Goal: Information Seeking & Learning: Learn about a topic

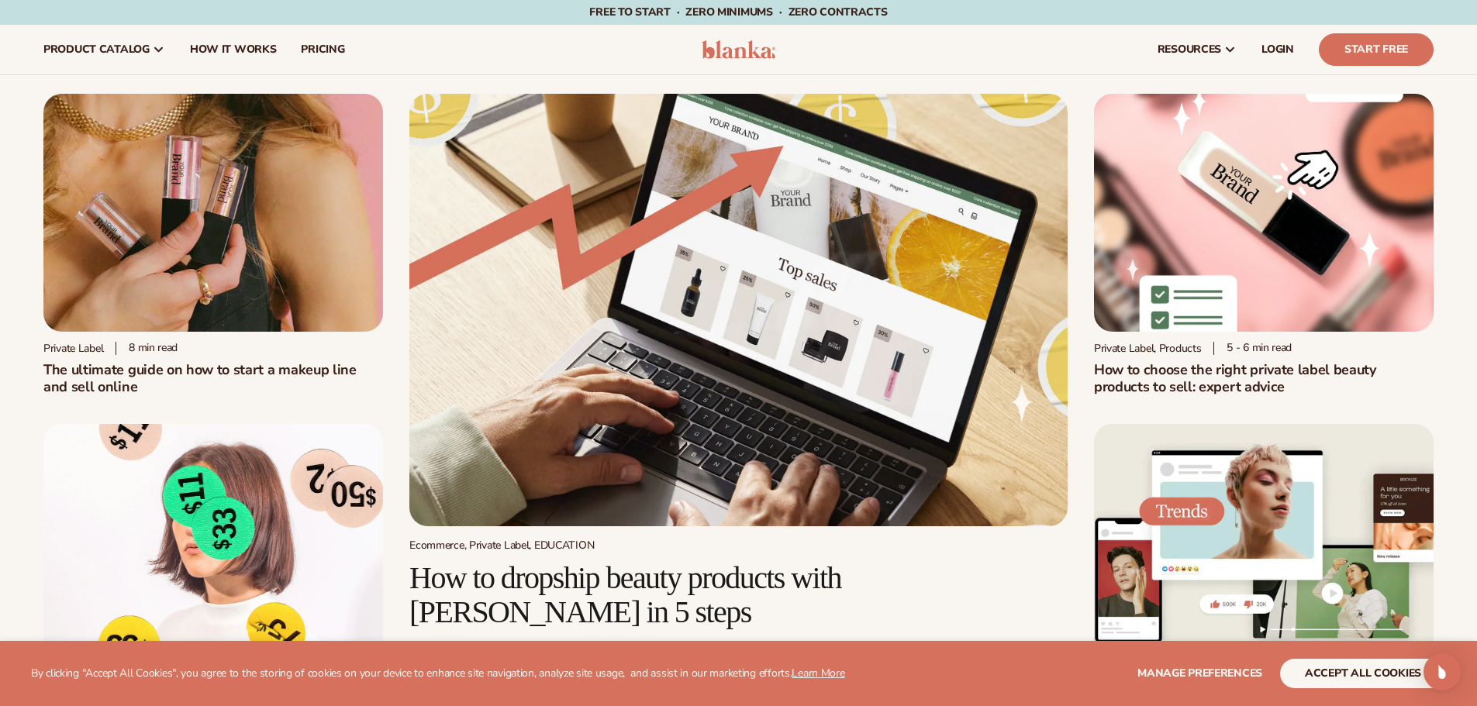
click at [302, 364] on h1 "The ultimate guide on how to start a makeup line and sell online" at bounding box center [213, 378] width 340 height 34
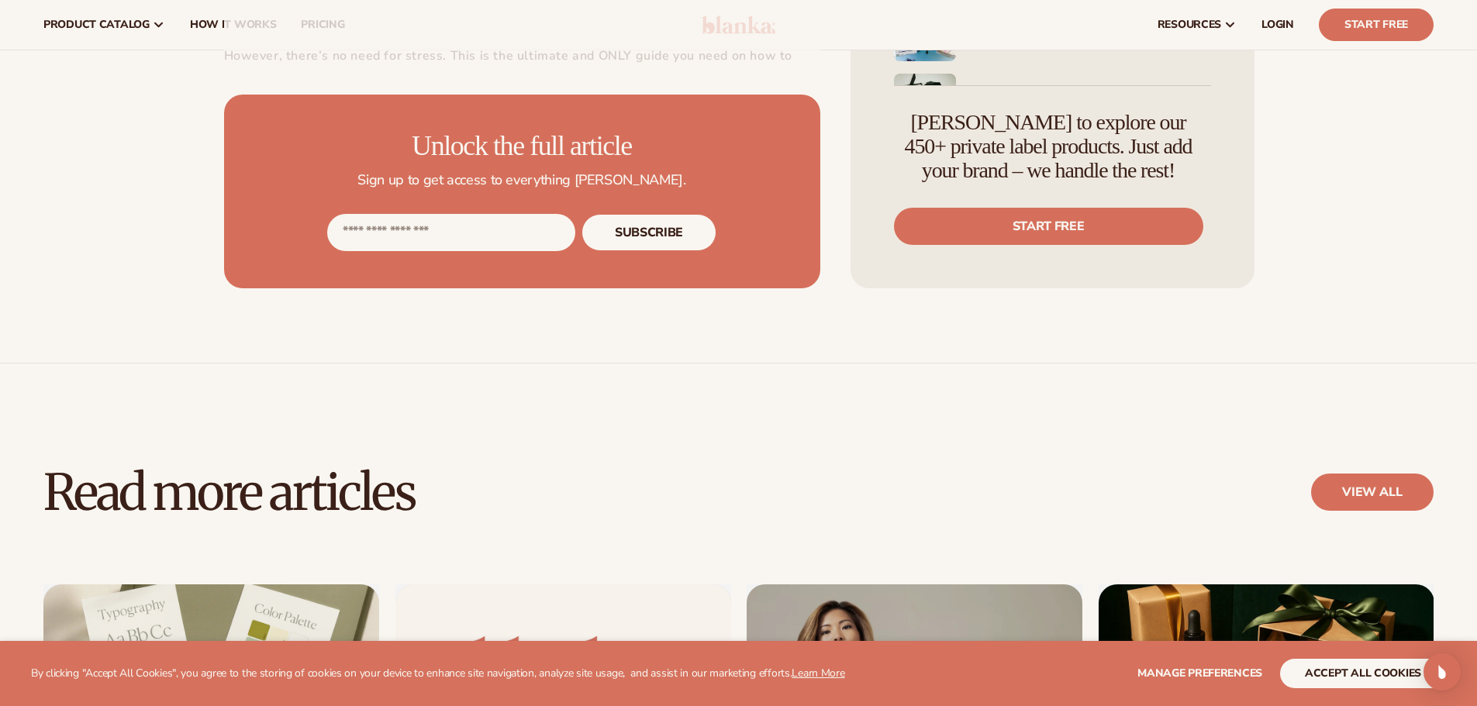
scroll to position [698, 0]
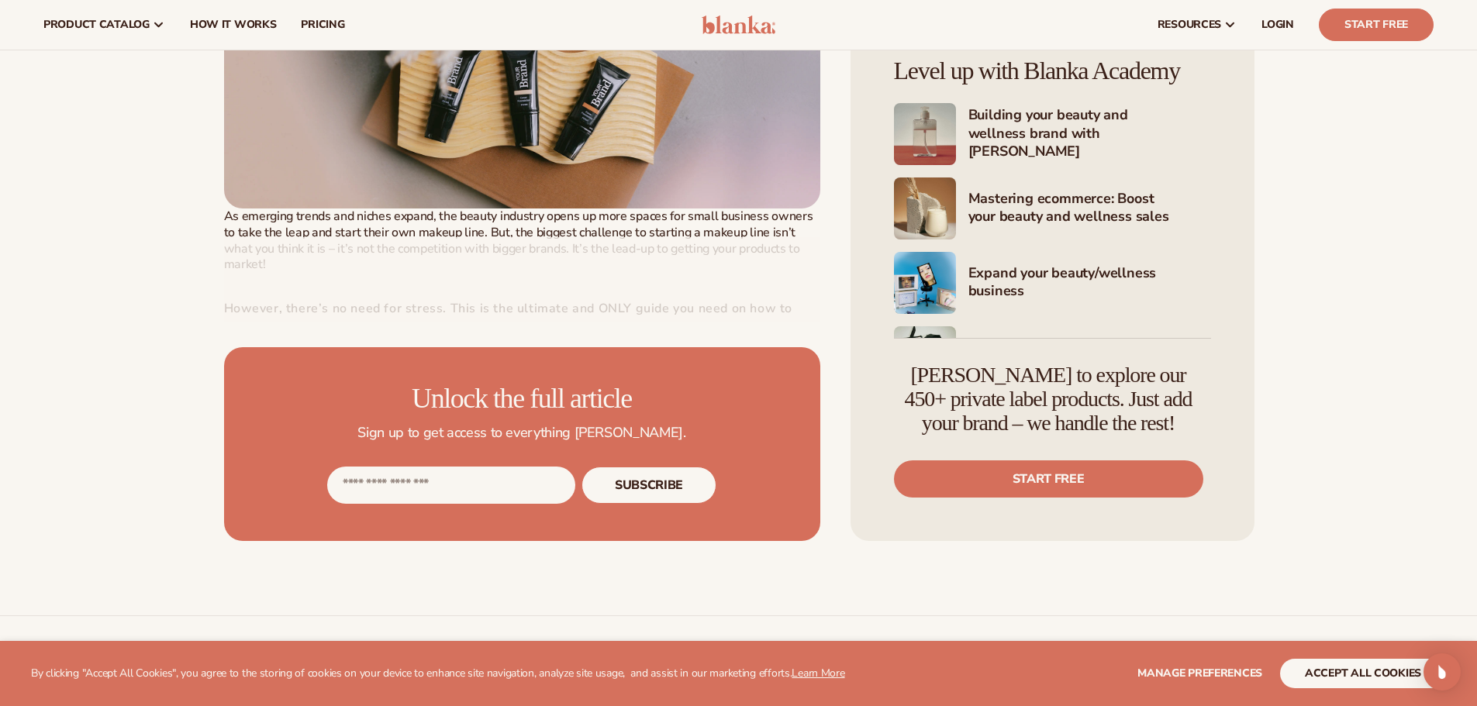
click at [588, 284] on div at bounding box center [522, 279] width 596 height 85
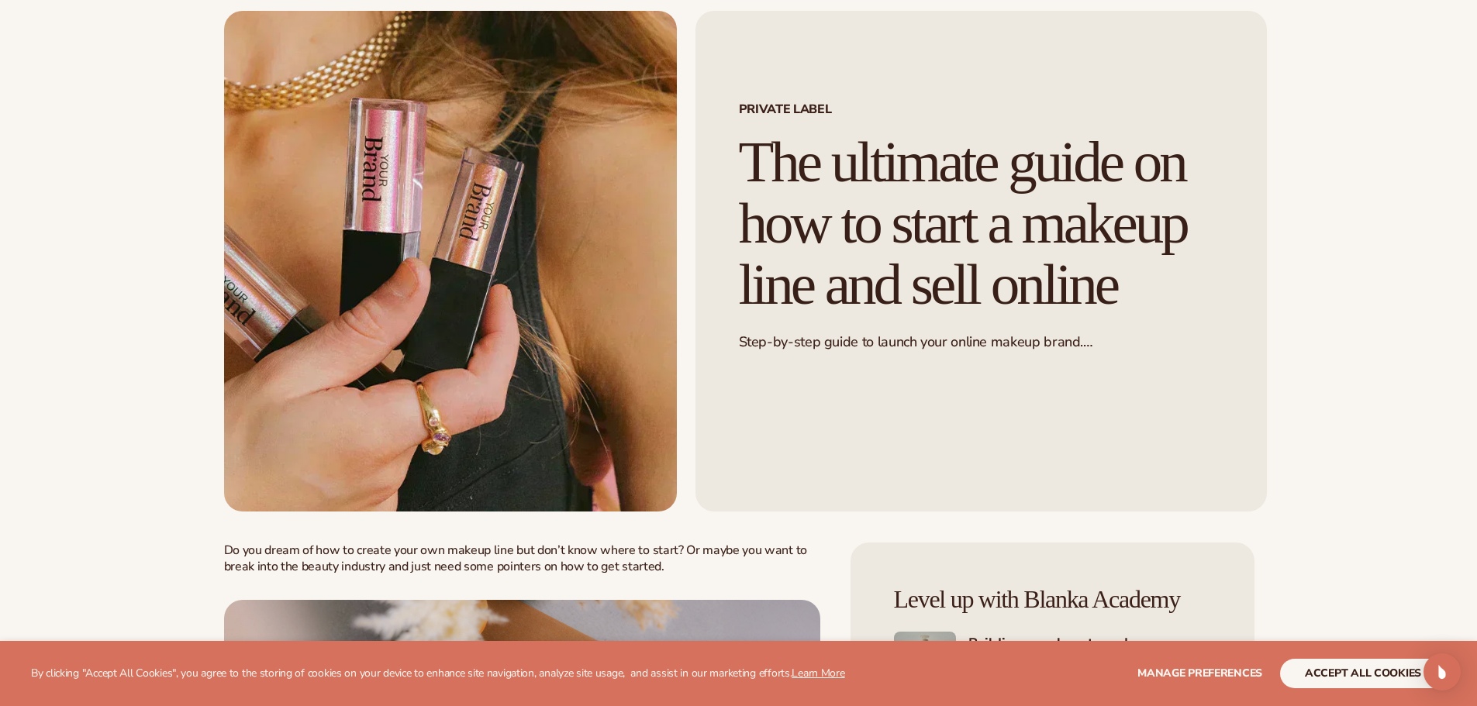
scroll to position [0, 0]
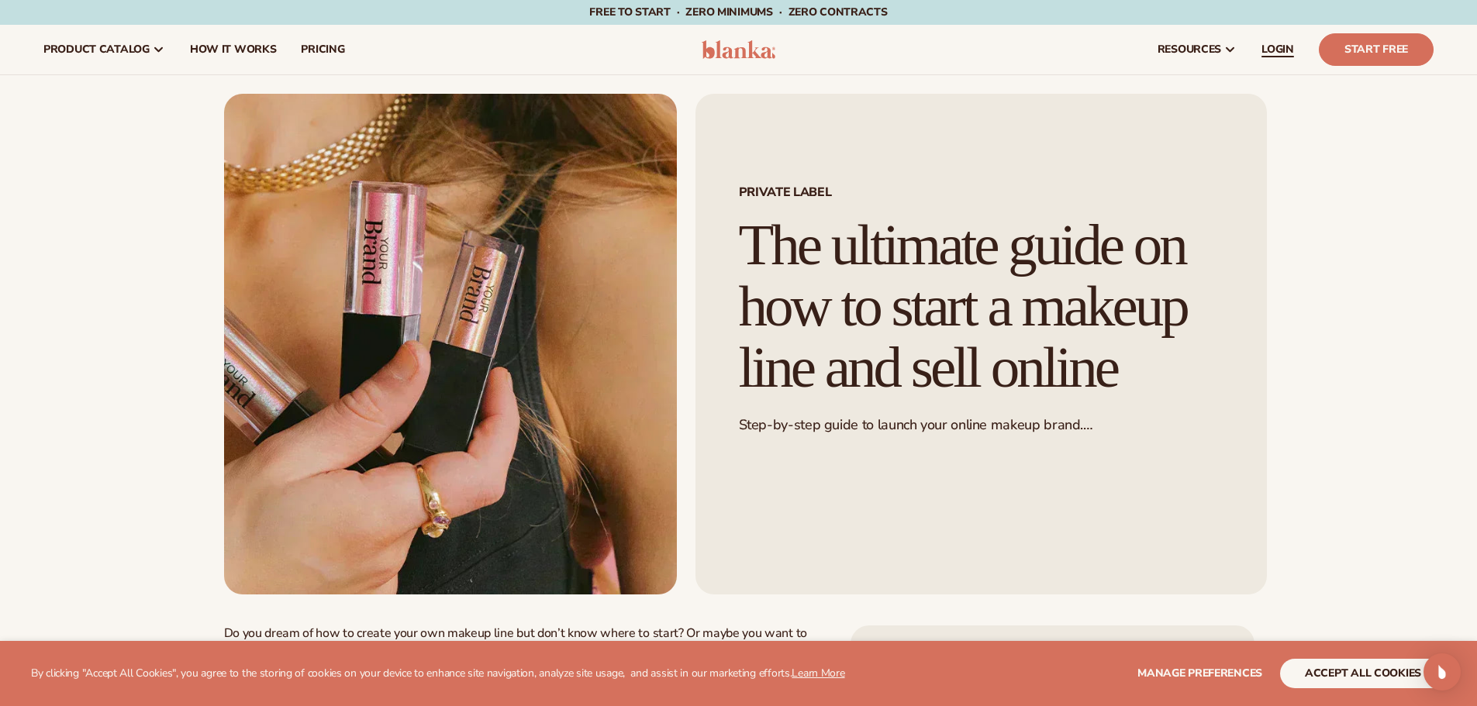
click at [1286, 48] on span "LOGIN" at bounding box center [1277, 49] width 33 height 12
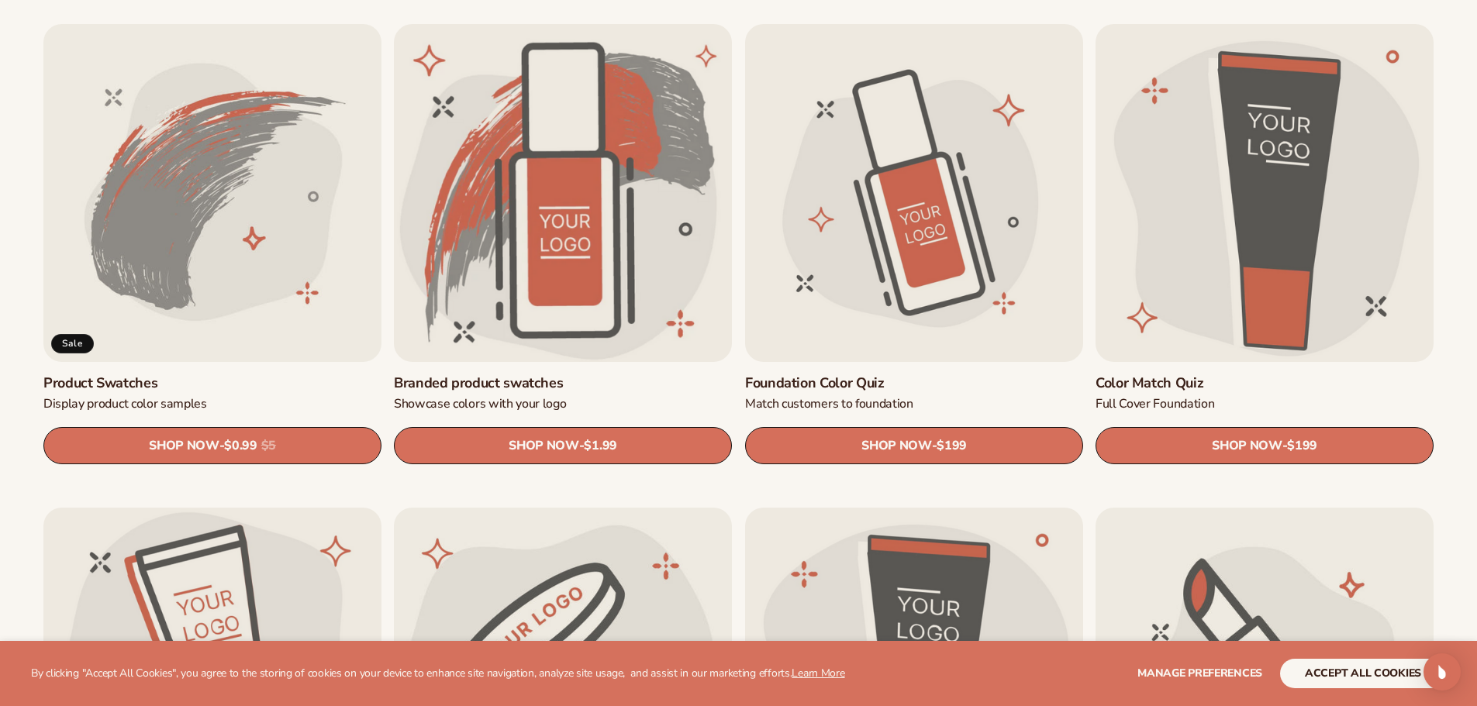
scroll to position [1085, 0]
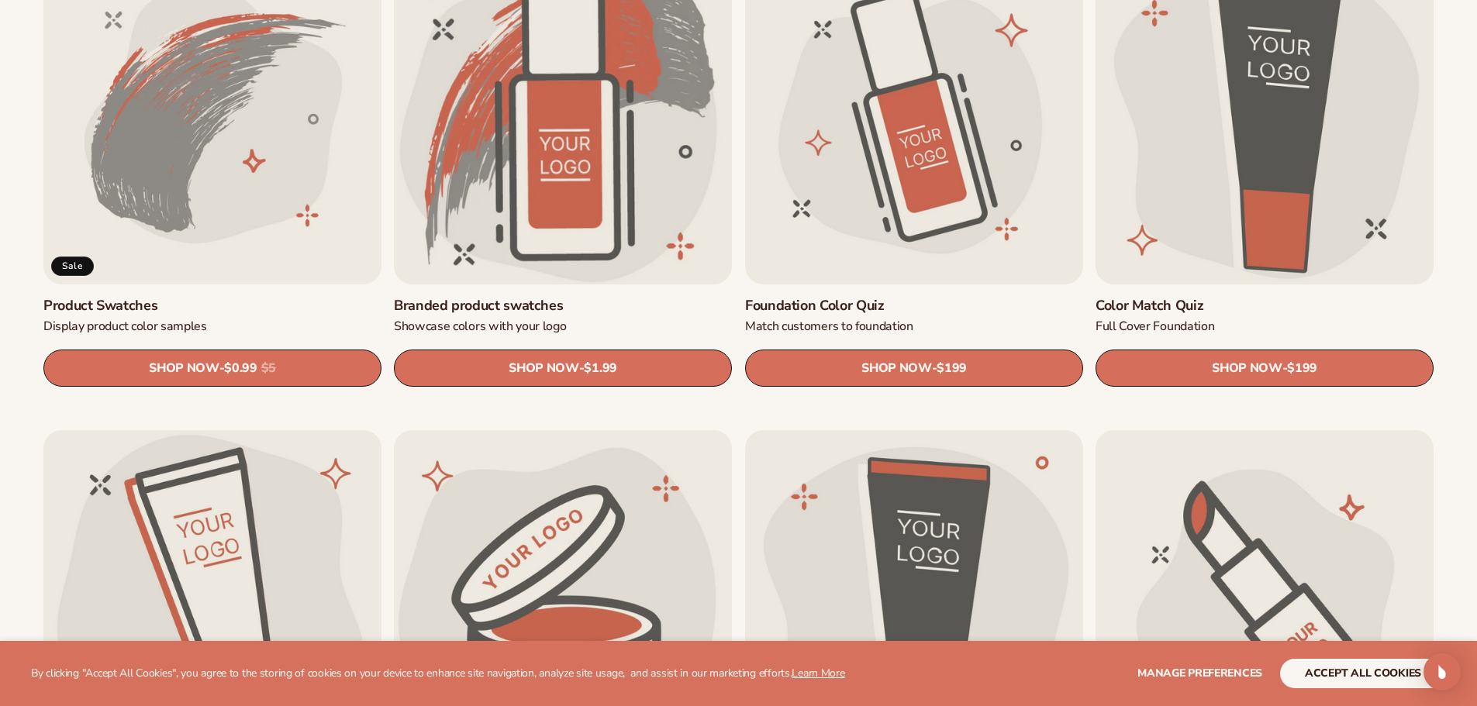
click at [878, 297] on link "Foundation Color Quiz" at bounding box center [914, 306] width 338 height 18
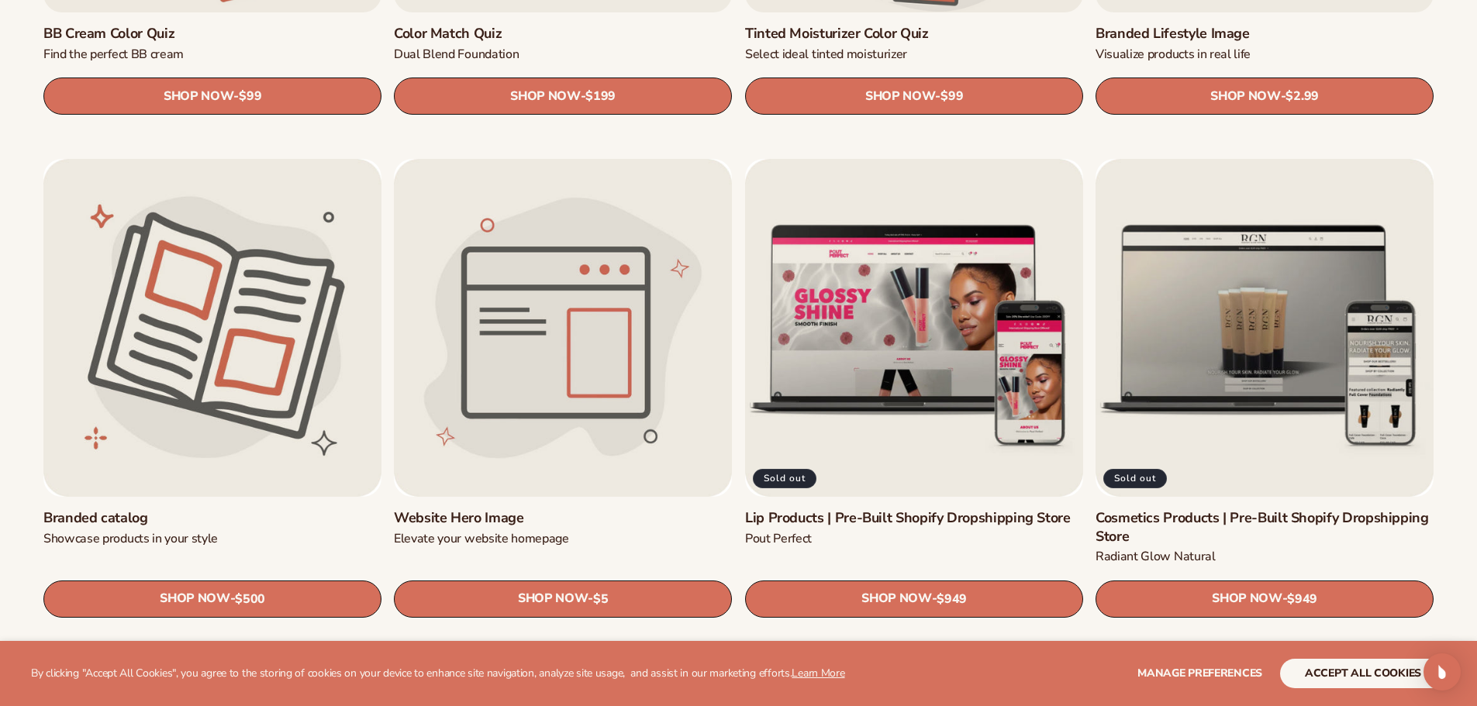
scroll to position [1861, 0]
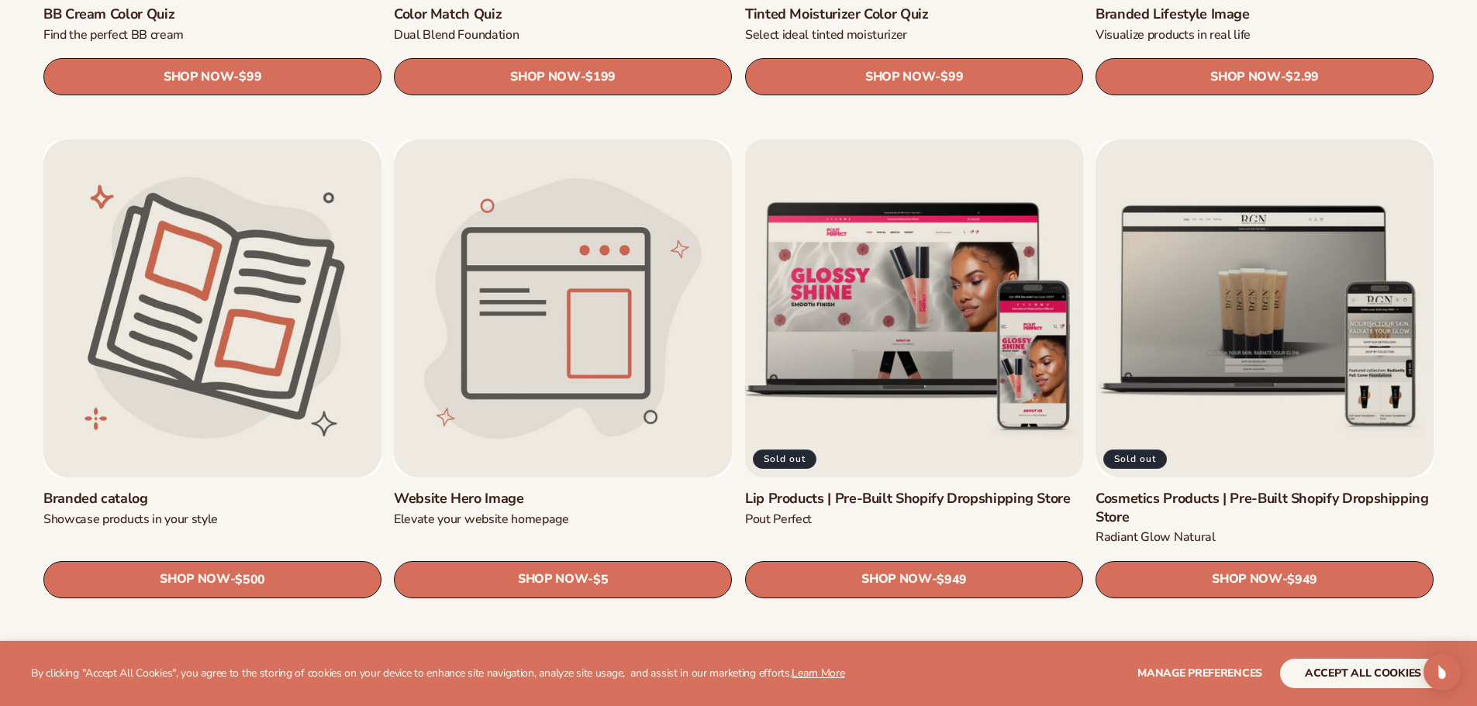
click at [954, 490] on link "Lip Products | Pre-Built Shopify Dropshipping Store" at bounding box center [914, 499] width 338 height 18
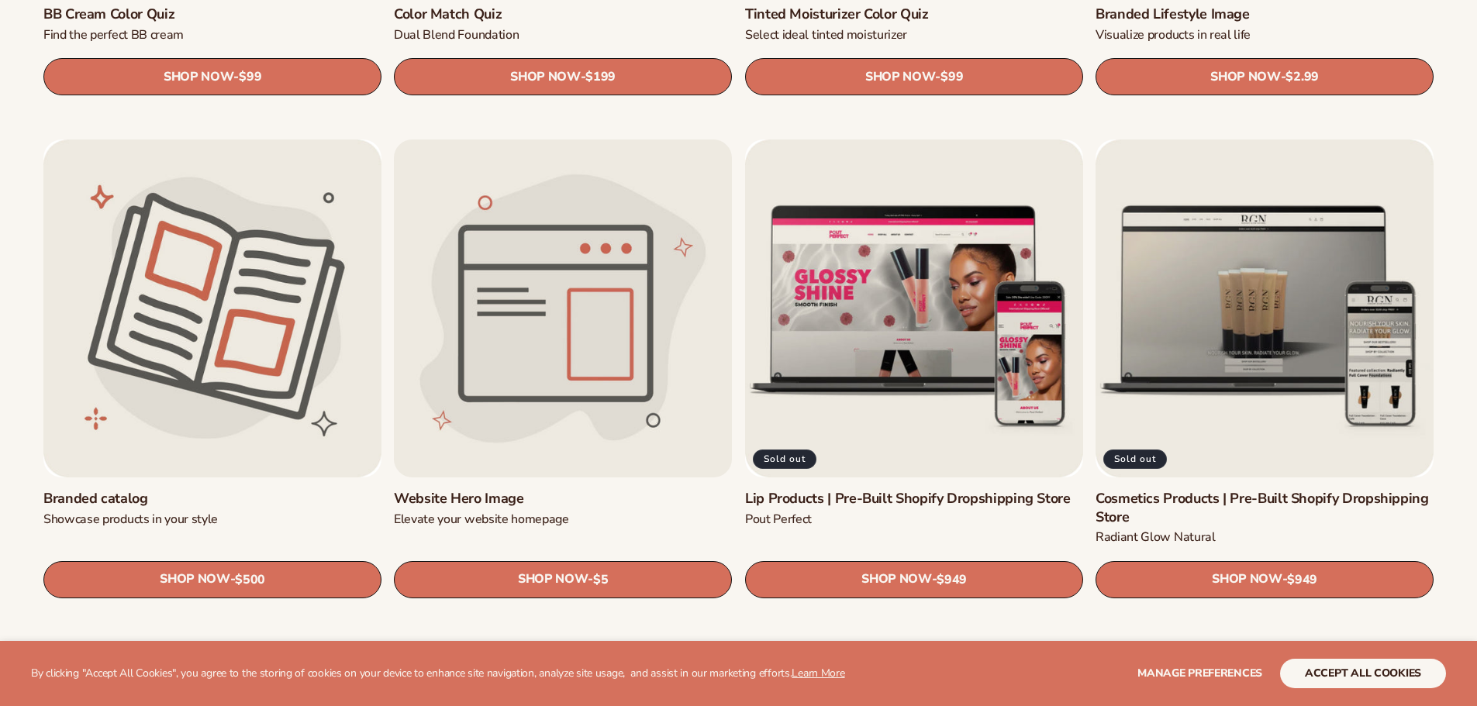
scroll to position [1861, 0]
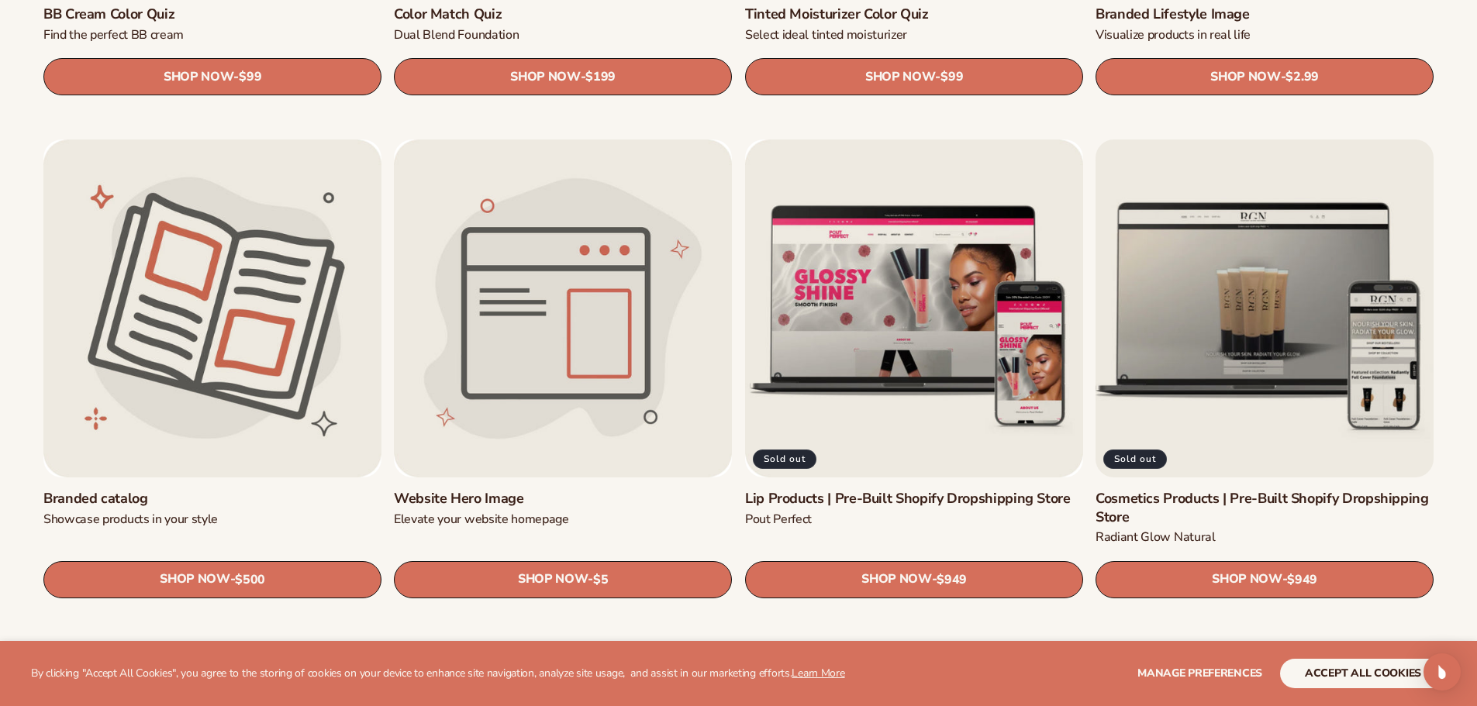
click at [1202, 502] on link "Cosmetics Products | Pre-Built Shopify Dropshipping Store" at bounding box center [1265, 508] width 338 height 36
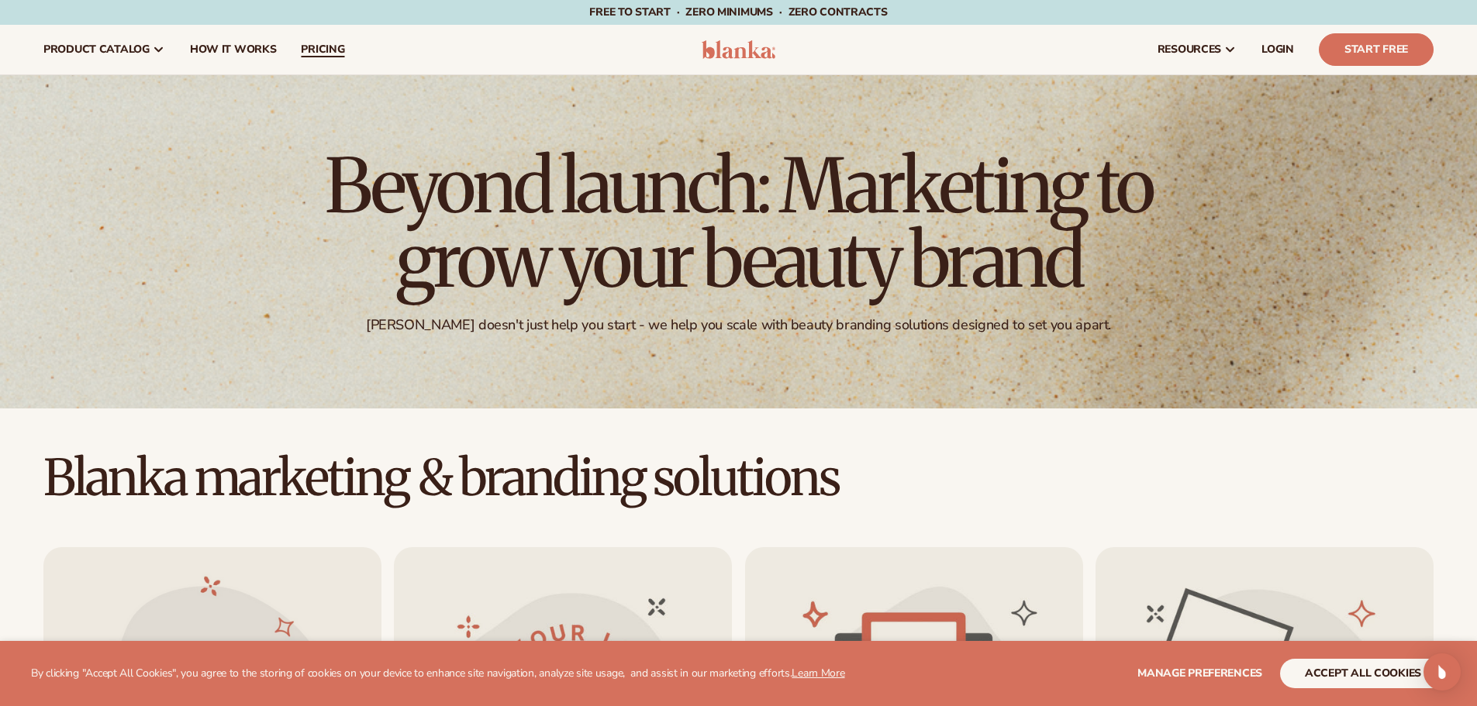
click at [311, 51] on span "pricing" at bounding box center [322, 49] width 43 height 12
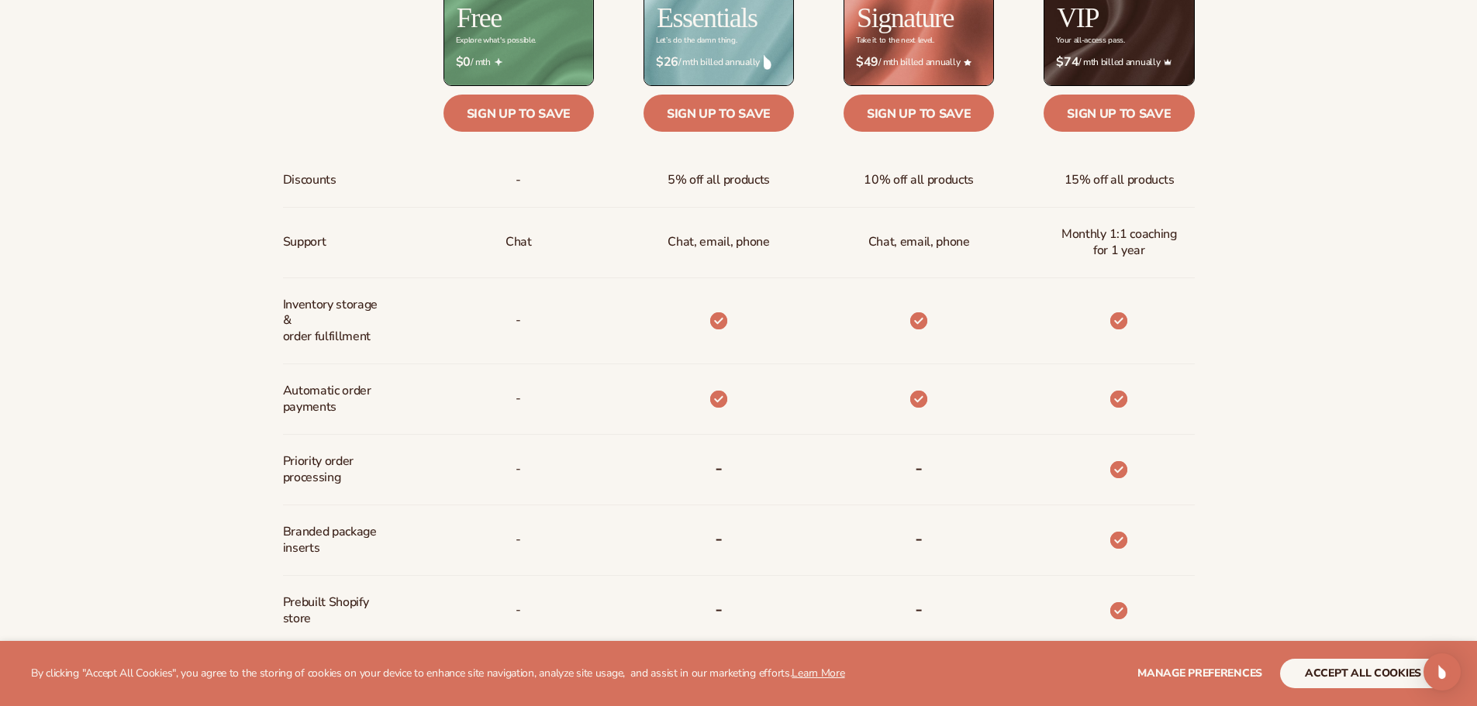
scroll to position [853, 0]
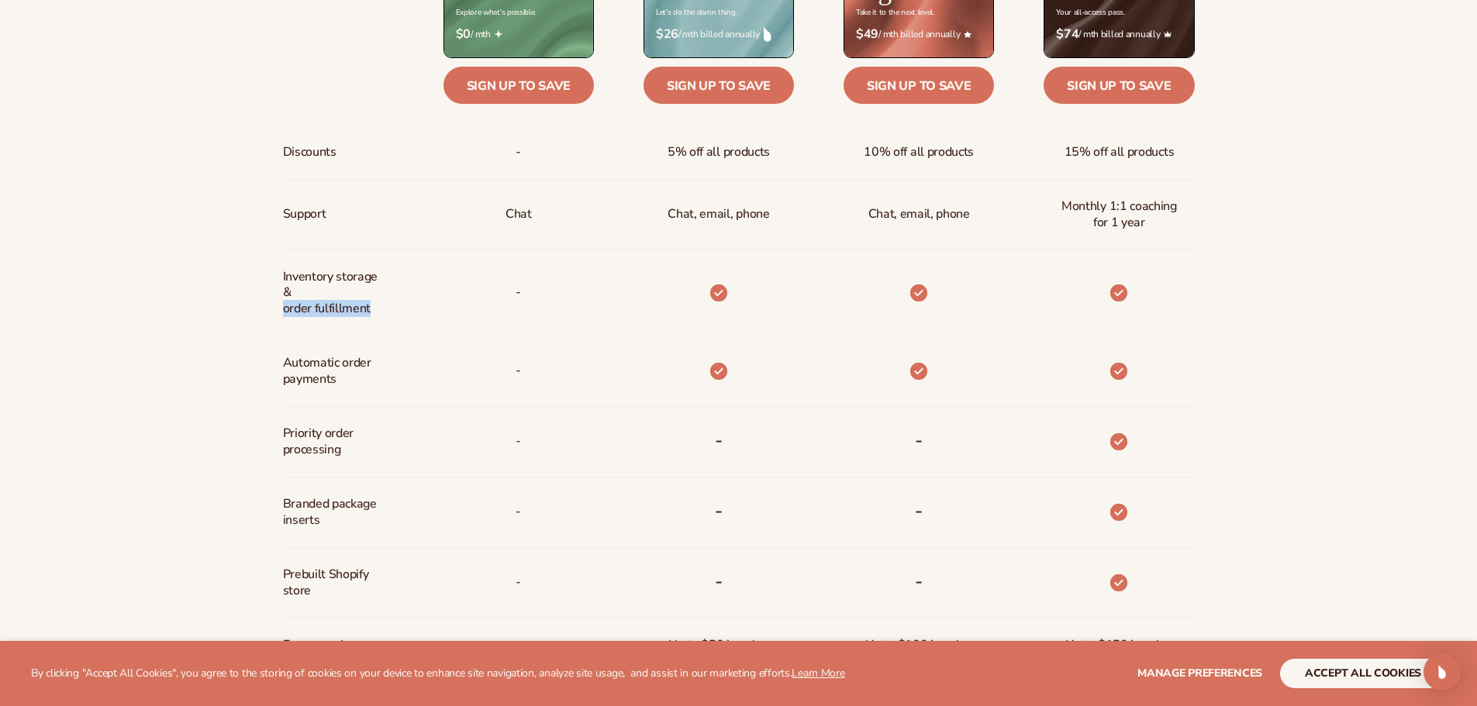
drag, startPoint x: 283, startPoint y: 309, endPoint x: 390, endPoint y: 312, distance: 107.0
click at [390, 312] on div "Inventory storage &   order fulfillment" at bounding box center [338, 292] width 111 height 85
click at [385, 306] on div "Inventory storage &   order fulfillment" at bounding box center [338, 292] width 111 height 85
click at [383, 298] on span "Inventory storage &   order fulfillment" at bounding box center [334, 293] width 103 height 60
drag, startPoint x: 378, startPoint y: 300, endPoint x: 280, endPoint y: 282, distance: 100.1
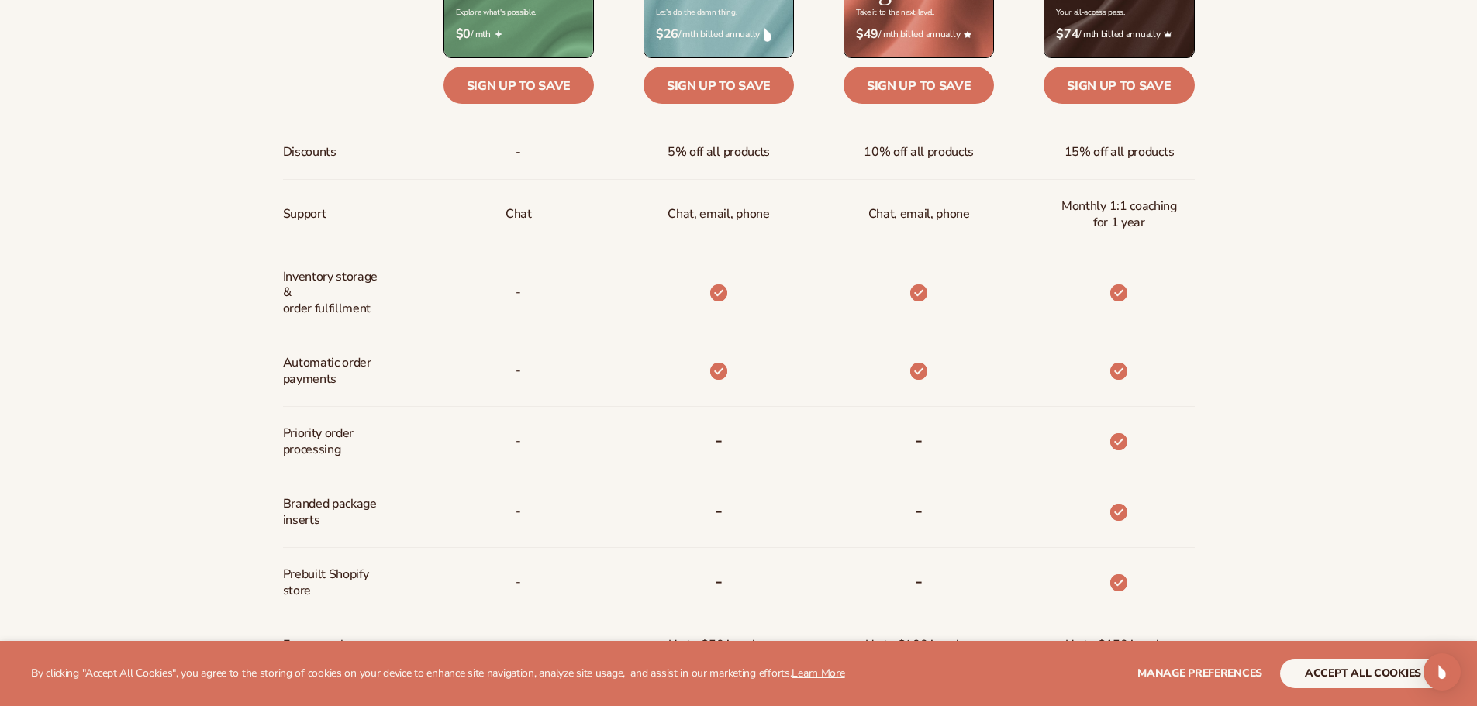
click at [280, 282] on div "Billed Monthly billed Yearly Billed Monthly billed Yearly Discounts Support Inv…" at bounding box center [739, 372] width 999 height 1044
click at [347, 300] on span "Inventory storage &   order fulfillment" at bounding box center [334, 293] width 103 height 60
drag, startPoint x: 370, startPoint y: 307, endPoint x: 280, endPoint y: 279, distance: 94.2
click at [280, 279] on div "Billed Monthly billed Yearly Billed Monthly billed Yearly Discounts Support Inv…" at bounding box center [739, 372] width 999 height 1044
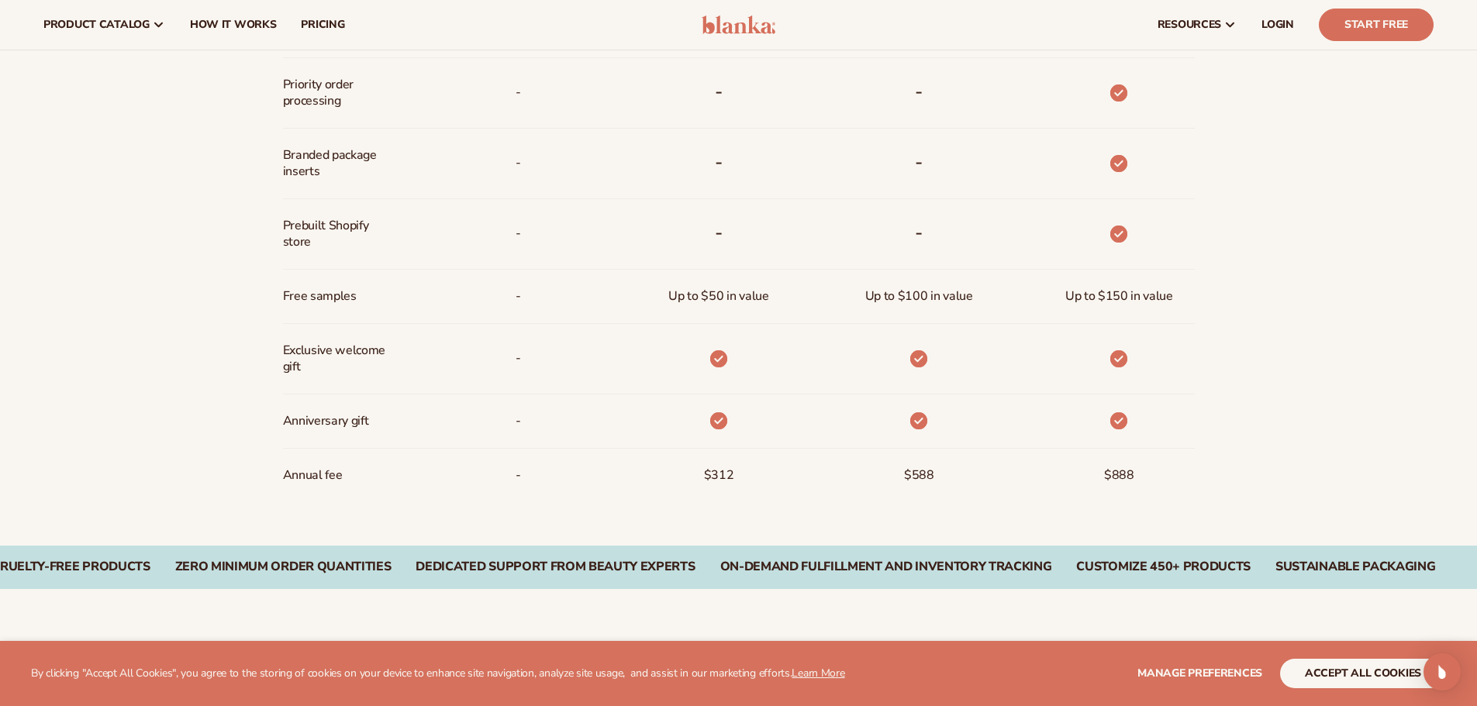
scroll to position [1163, 0]
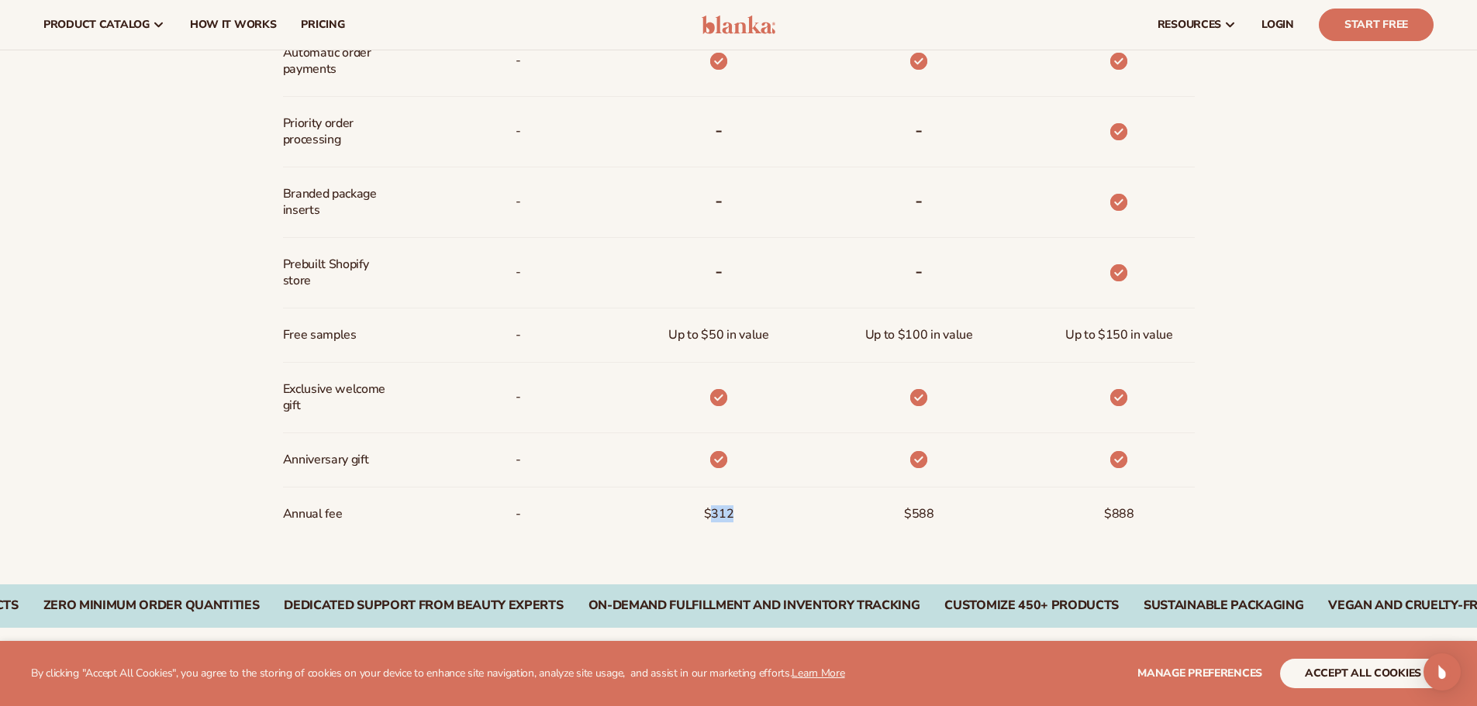
drag, startPoint x: 723, startPoint y: 517, endPoint x: 708, endPoint y: 518, distance: 15.5
click at [709, 518] on div "$312" at bounding box center [719, 514] width 55 height 53
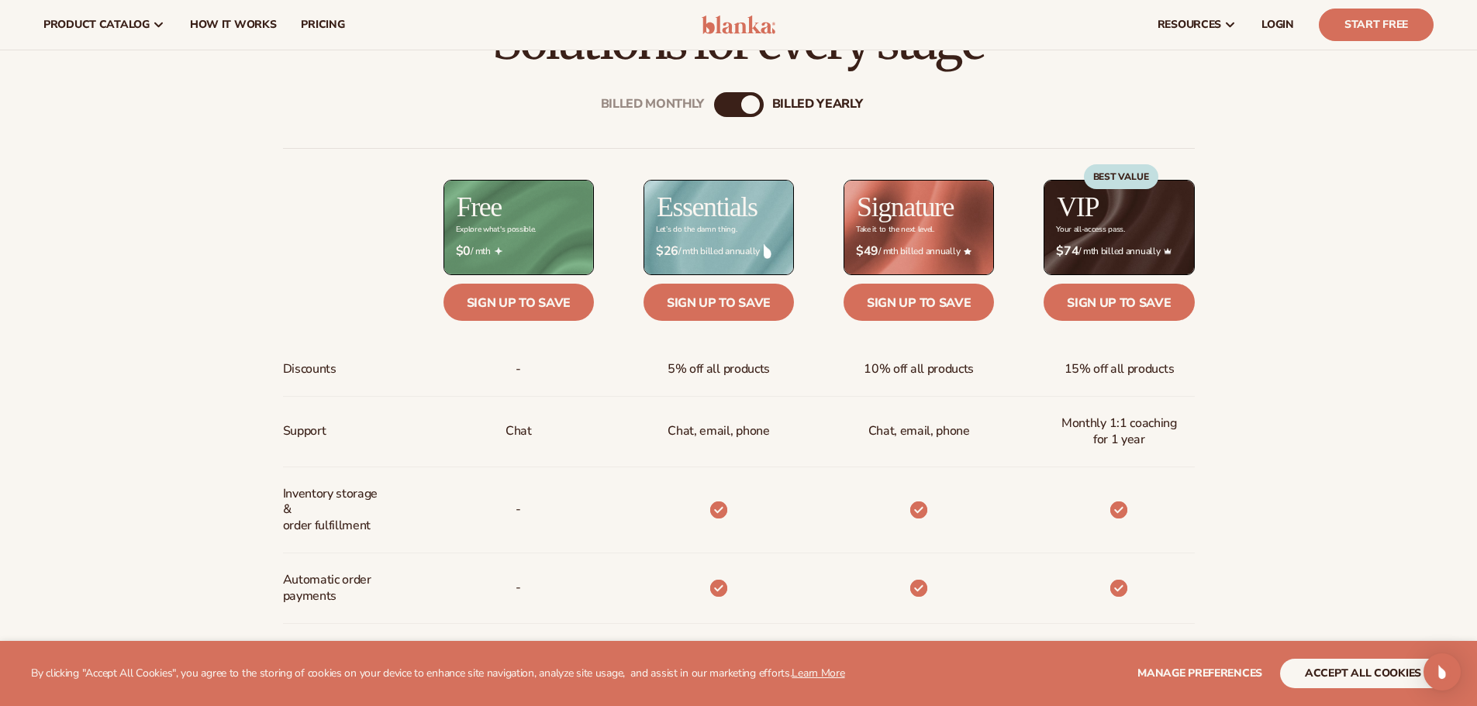
scroll to position [620, 0]
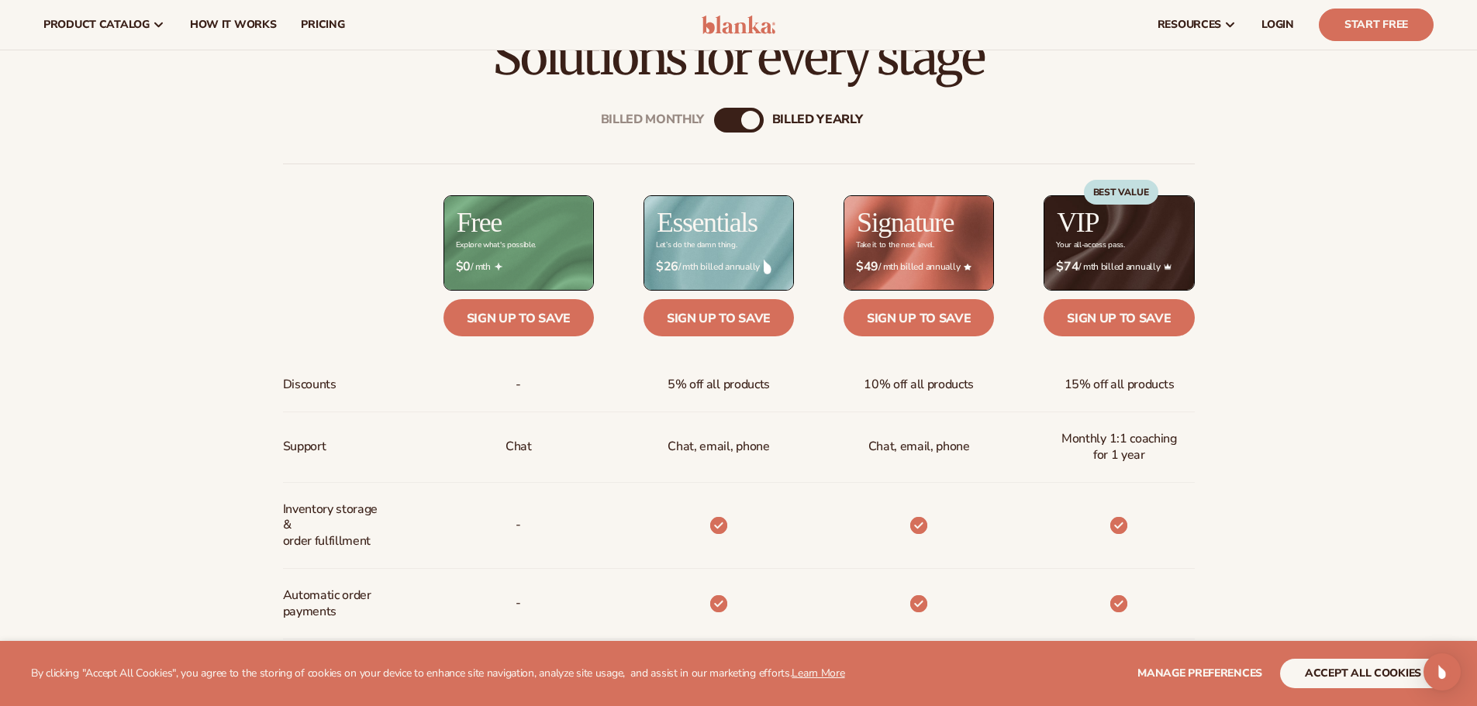
click at [754, 126] on div "billed Yearly" at bounding box center [750, 120] width 19 height 19
click at [748, 119] on div "billed Yearly" at bounding box center [750, 120] width 19 height 19
click at [723, 119] on div "Billed Monthly" at bounding box center [723, 120] width 19 height 19
click at [730, 118] on div "Billed Monthly" at bounding box center [726, 120] width 19 height 19
click at [750, 116] on div "billed Yearly" at bounding box center [754, 120] width 19 height 19
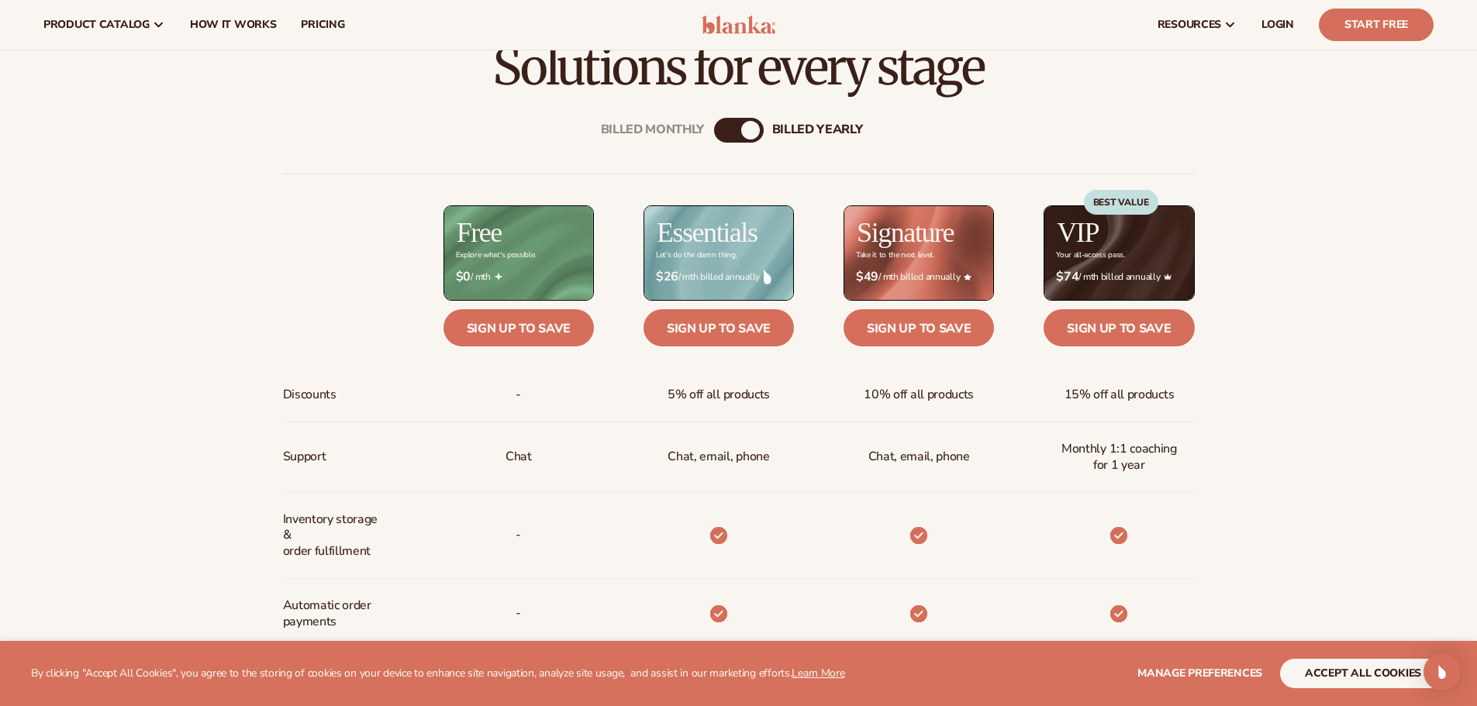
scroll to position [155, 0]
